Goal: Information Seeking & Learning: Learn about a topic

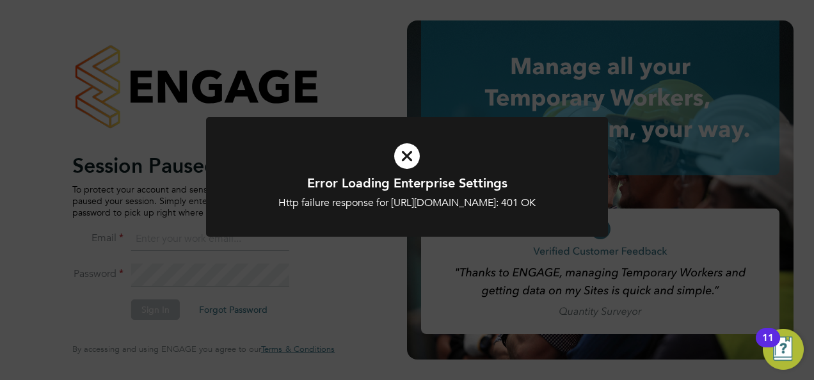
type input "megan@educationmattersgroup.co.uk"
click at [407, 158] on icon at bounding box center [407, 156] width 333 height 50
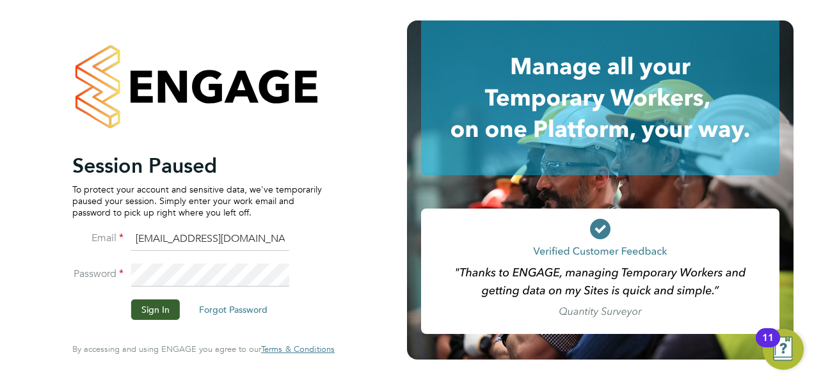
drag, startPoint x: 137, startPoint y: 319, endPoint x: 143, endPoint y: 314, distance: 8.6
click at [138, 319] on button "Sign In" at bounding box center [155, 310] width 49 height 20
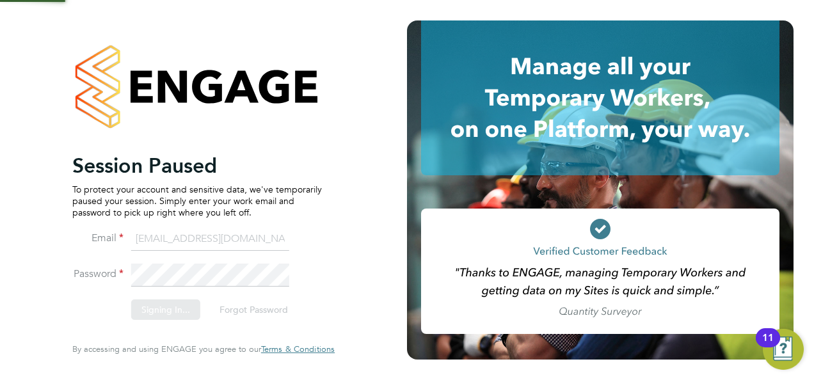
click at [144, 314] on div "Sorry, we are having problems connecting to our services." at bounding box center [203, 190] width 407 height 380
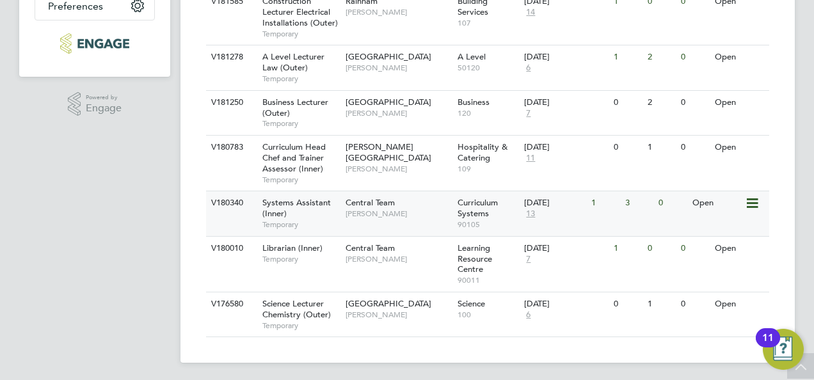
scroll to position [348, 0]
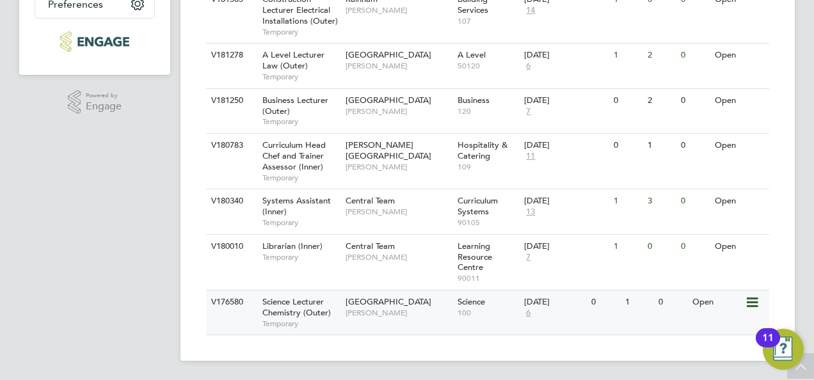
click at [293, 311] on span "Science Lecturer Chemistry (Outer)" at bounding box center [297, 307] width 69 height 22
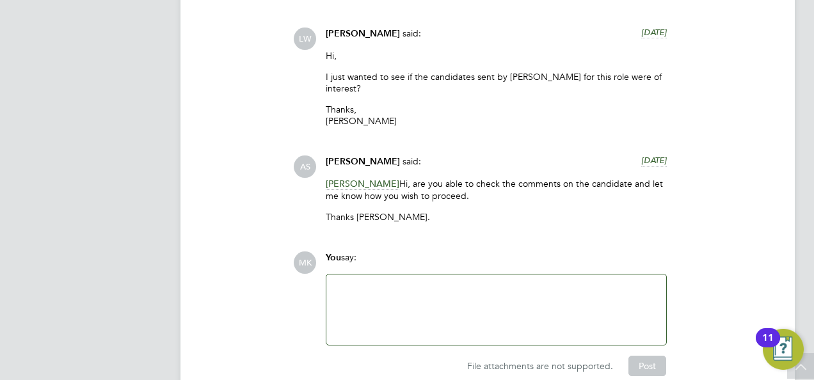
scroll to position [2810, 0]
